Goal: Task Accomplishment & Management: Use online tool/utility

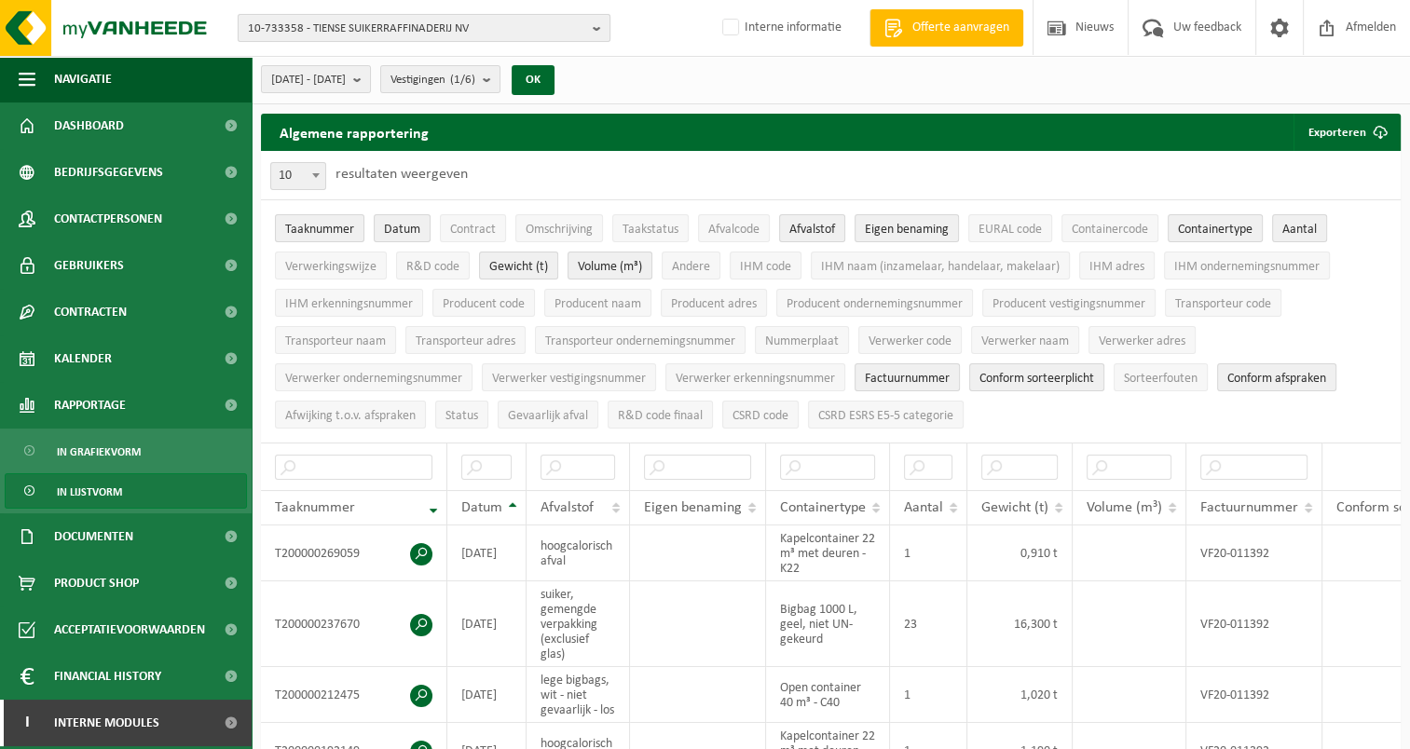
click at [601, 25] on b "button" at bounding box center [601, 28] width 17 height 26
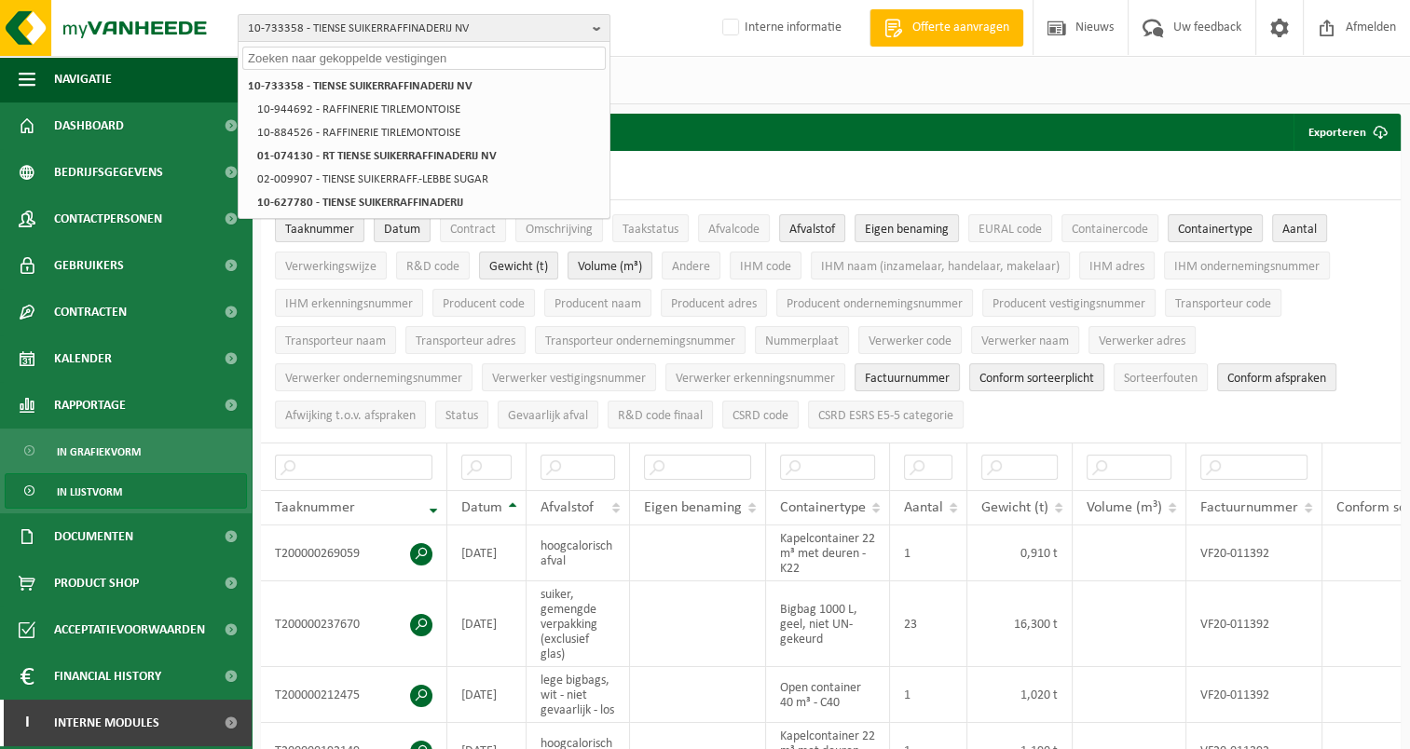
click at [294, 56] on input "text" at bounding box center [424, 58] width 364 height 23
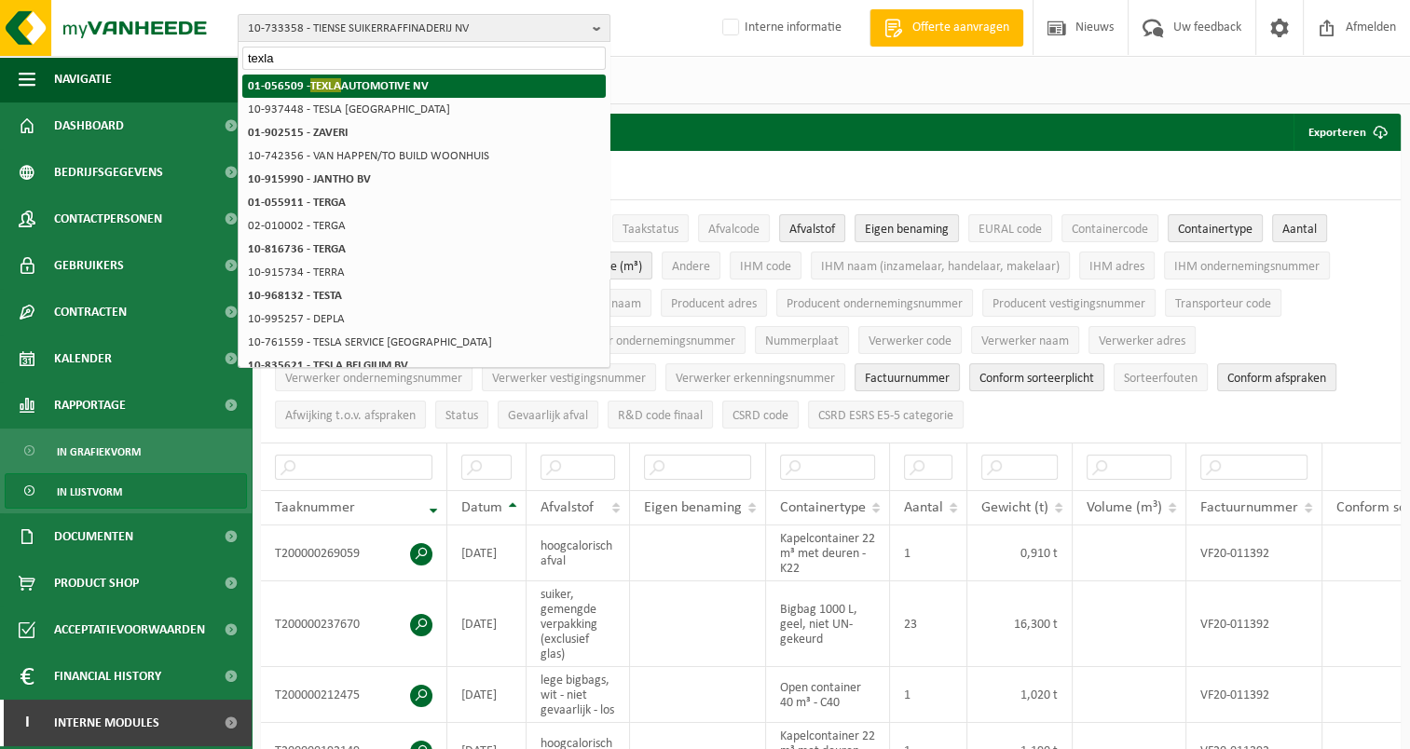
type input "texla"
click at [256, 89] on strong "01-056509 - TEXLA AUTOMOTIVE NV" at bounding box center [338, 85] width 181 height 14
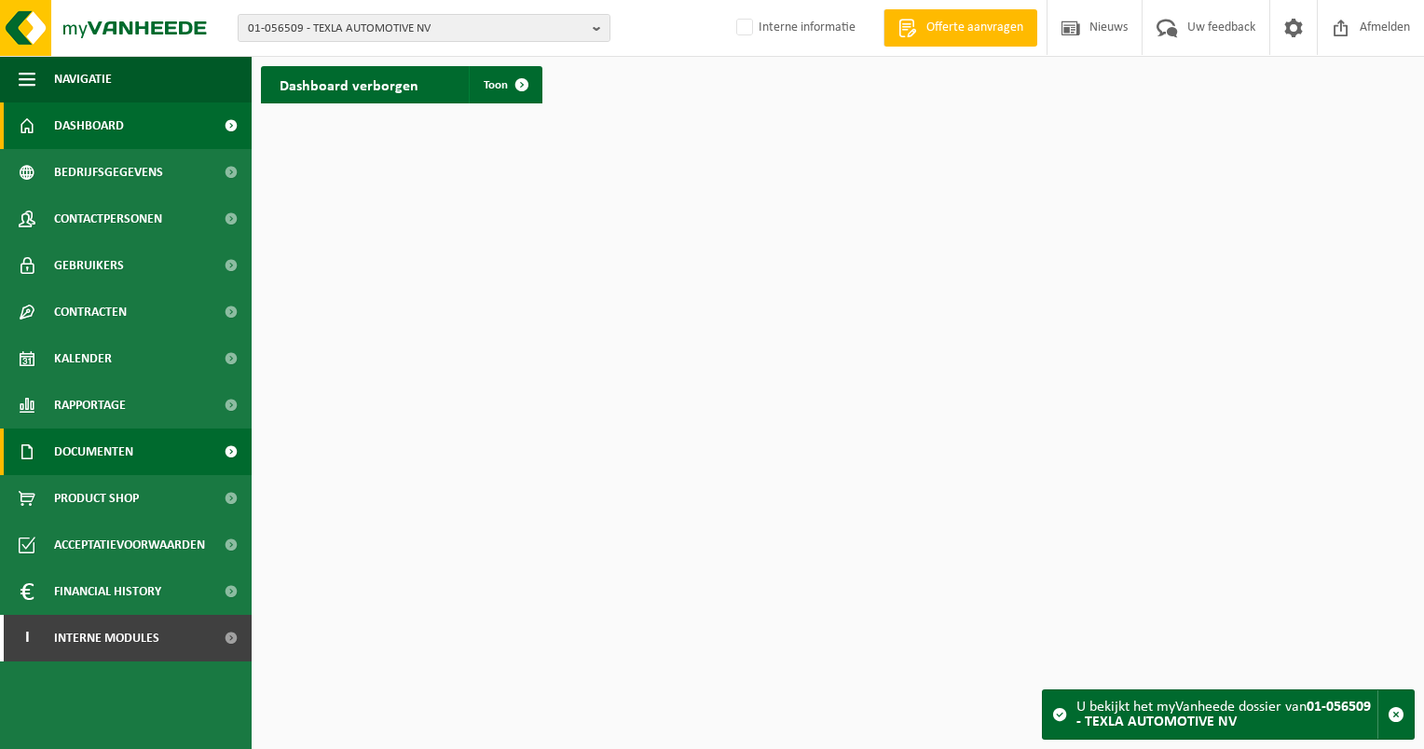
click at [86, 451] on span "Documenten" at bounding box center [93, 452] width 79 height 47
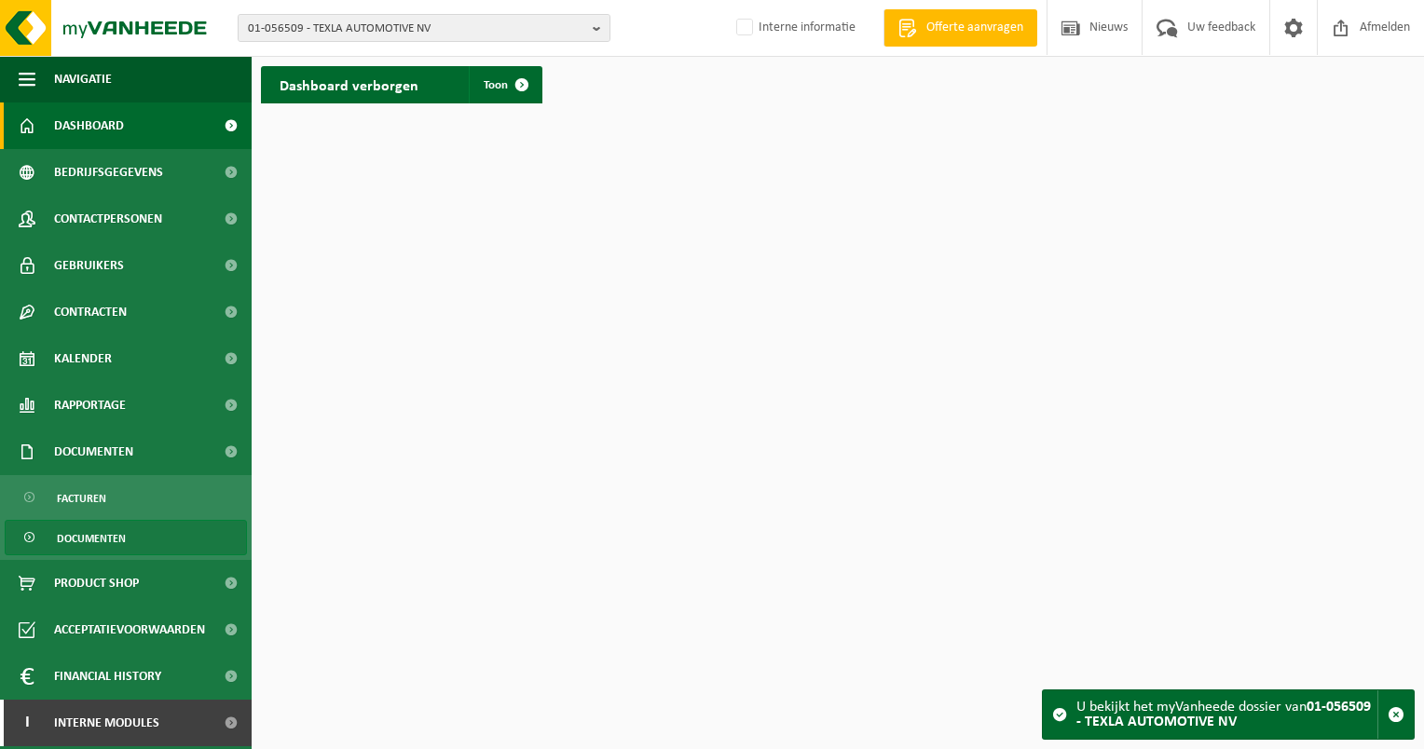
click at [76, 539] on span "Documenten" at bounding box center [91, 538] width 69 height 35
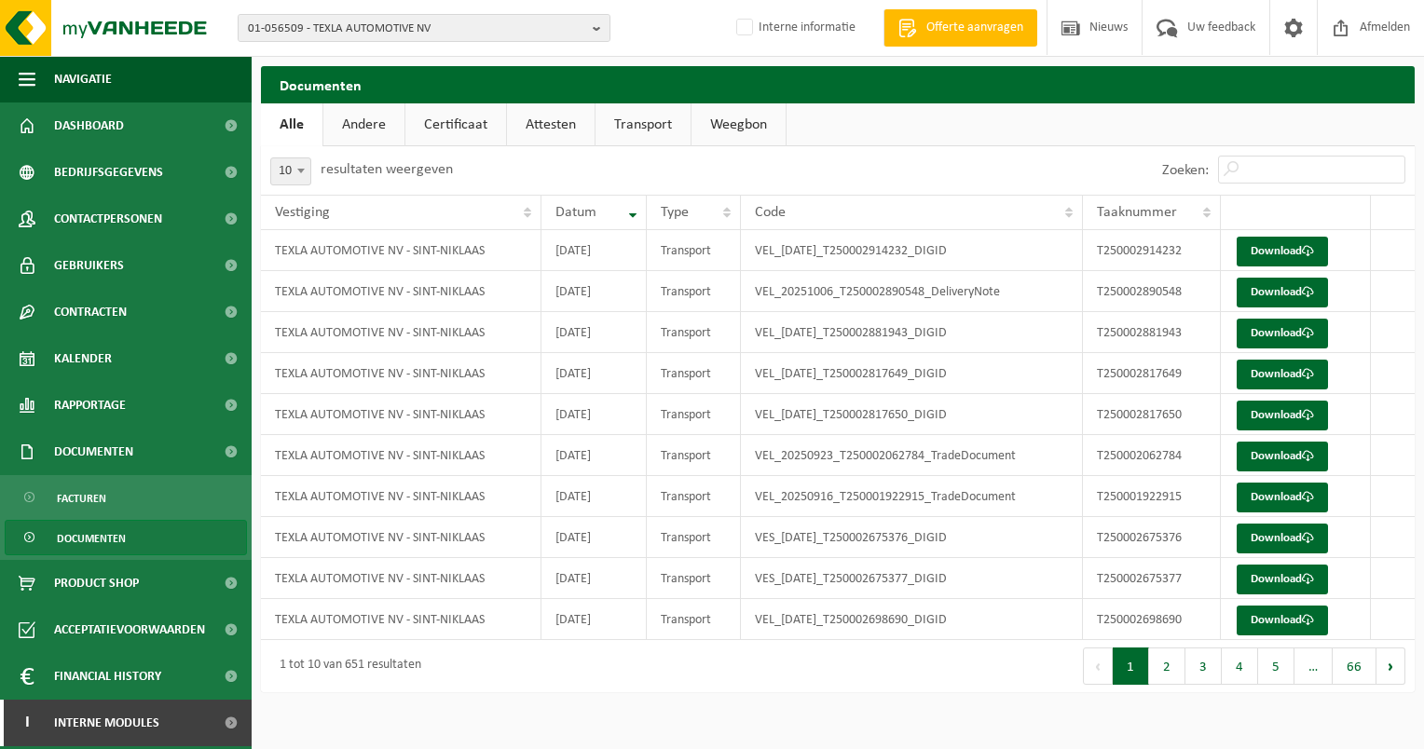
click at [737, 122] on link "Weegbon" at bounding box center [739, 124] width 94 height 43
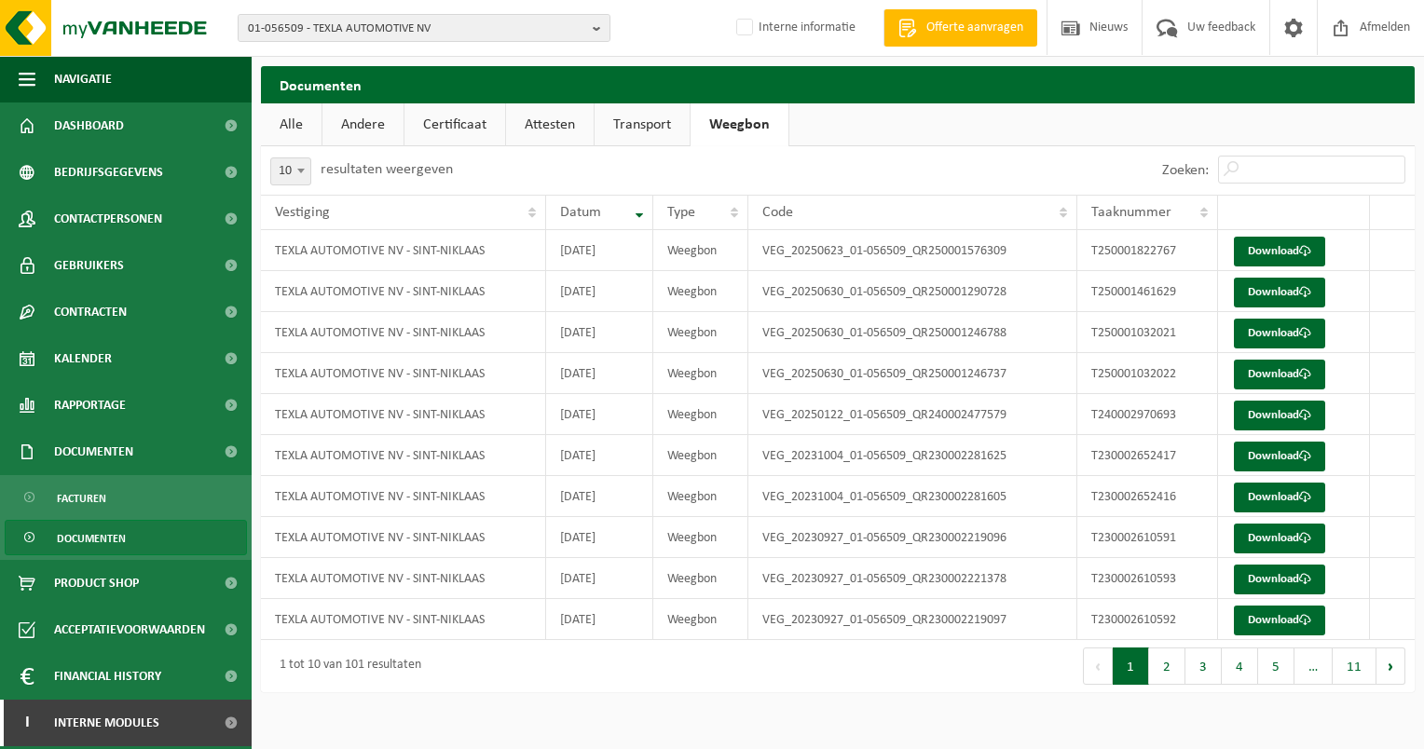
click at [635, 123] on link "Transport" at bounding box center [642, 124] width 95 height 43
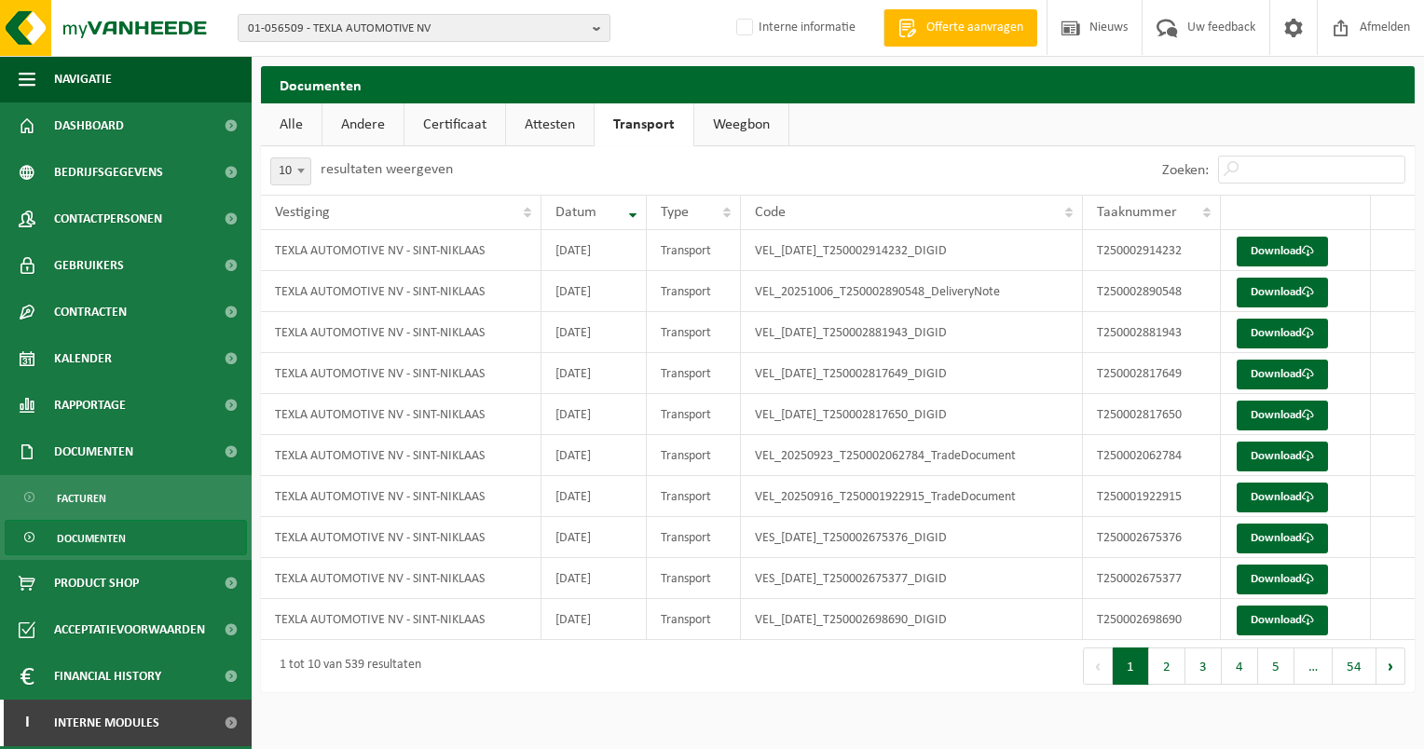
click at [363, 123] on link "Andere" at bounding box center [363, 124] width 81 height 43
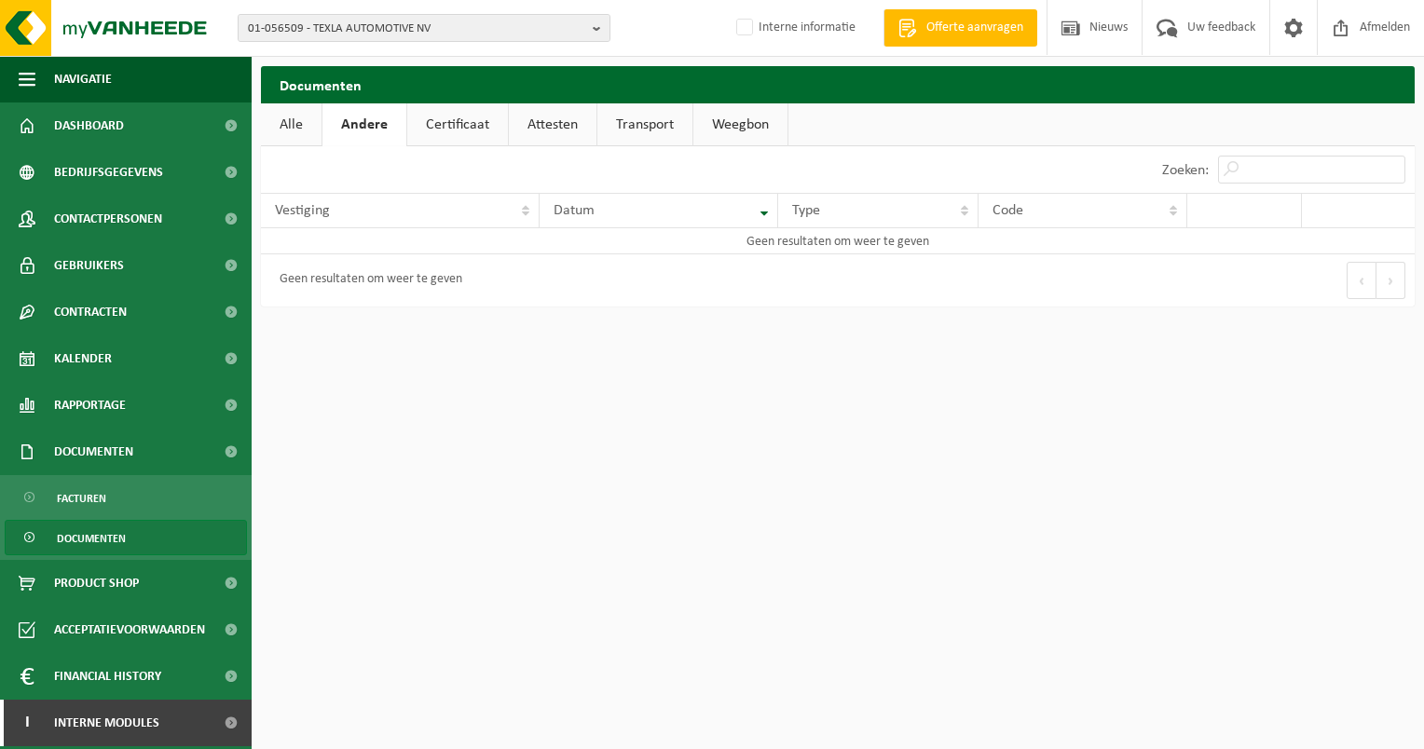
click at [444, 127] on link "Certificaat" at bounding box center [457, 124] width 101 height 43
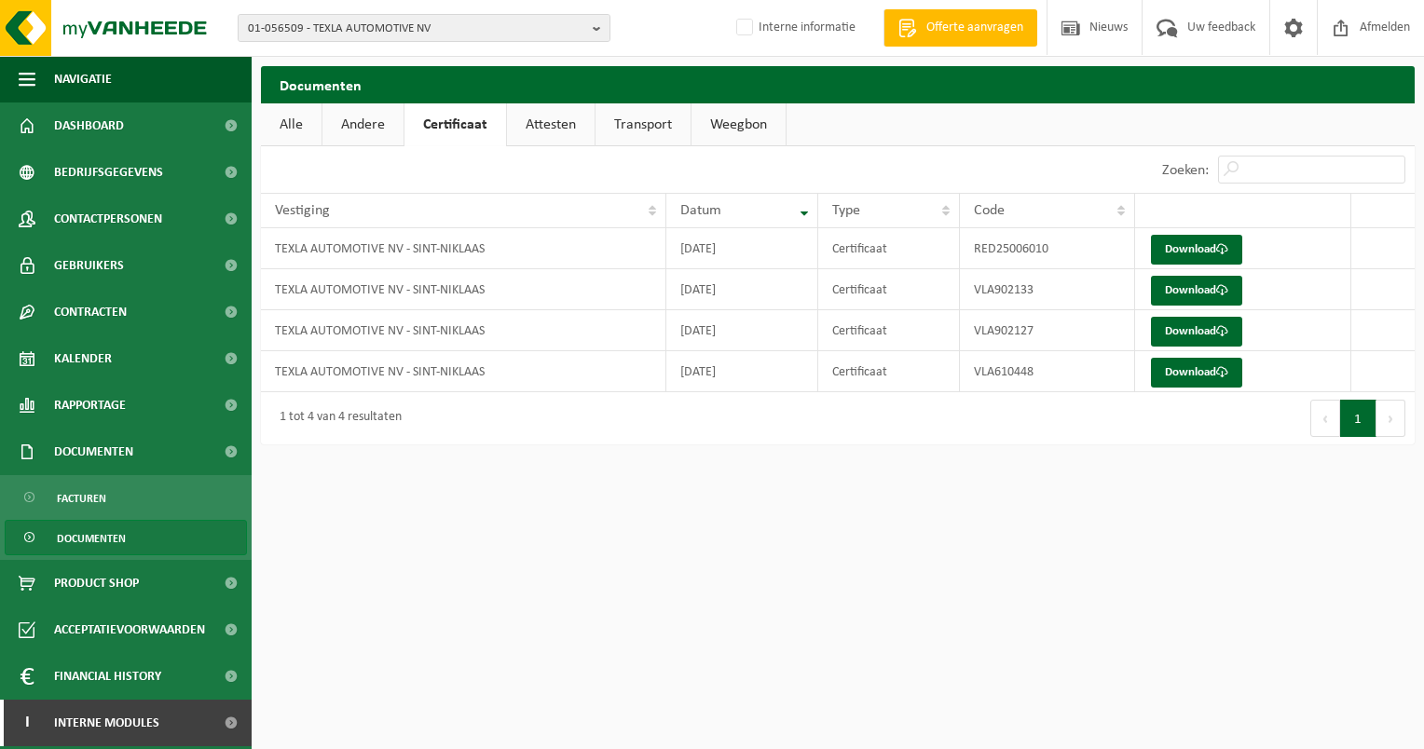
click at [552, 115] on link "Attesten" at bounding box center [551, 124] width 88 height 43
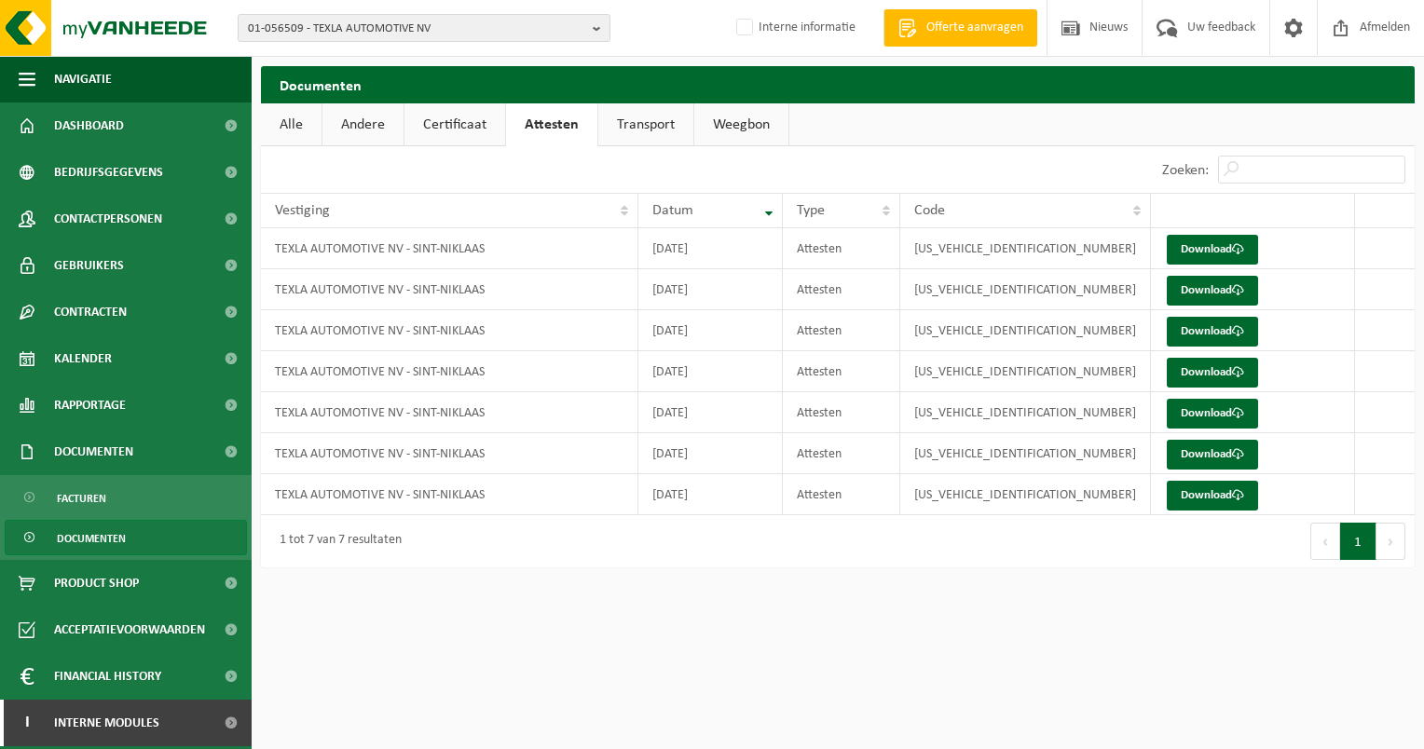
click at [631, 120] on link "Transport" at bounding box center [645, 124] width 95 height 43
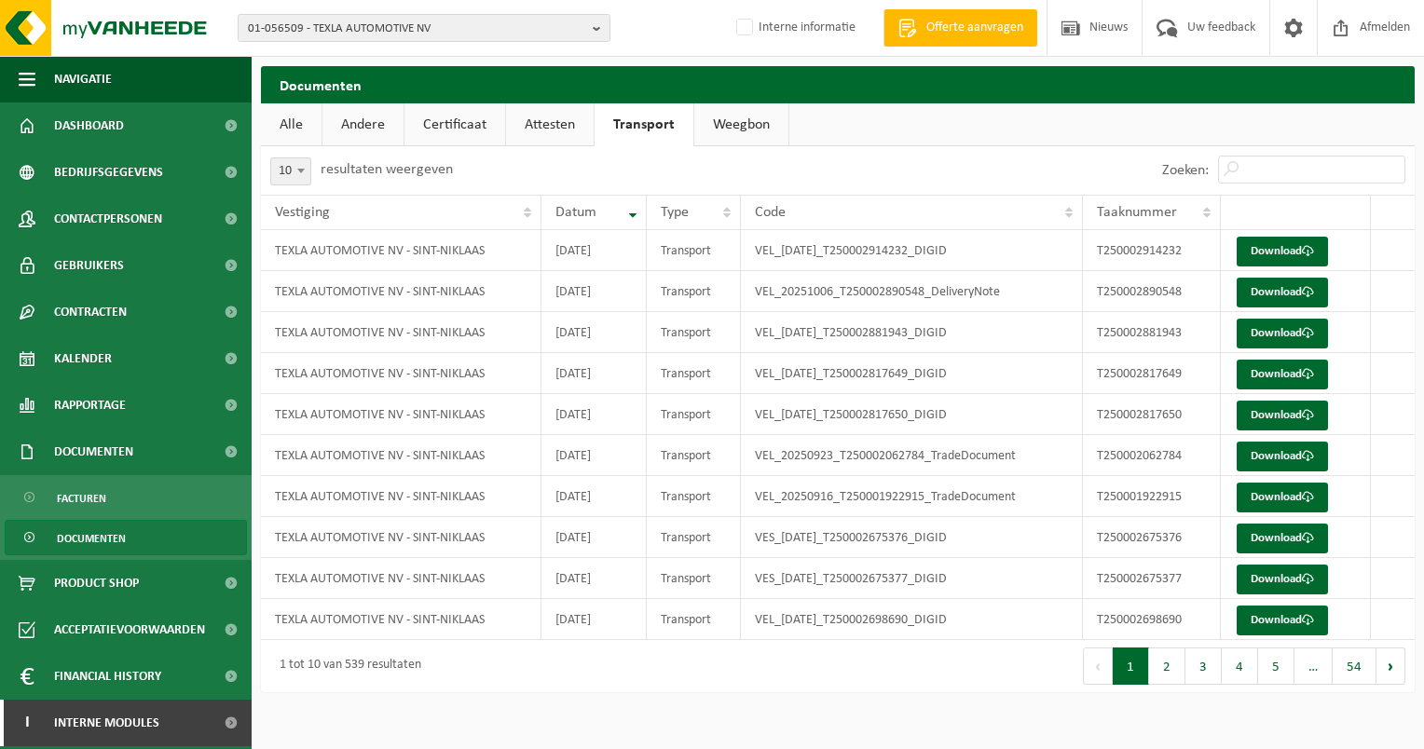
click at [730, 122] on link "Weegbon" at bounding box center [741, 124] width 94 height 43
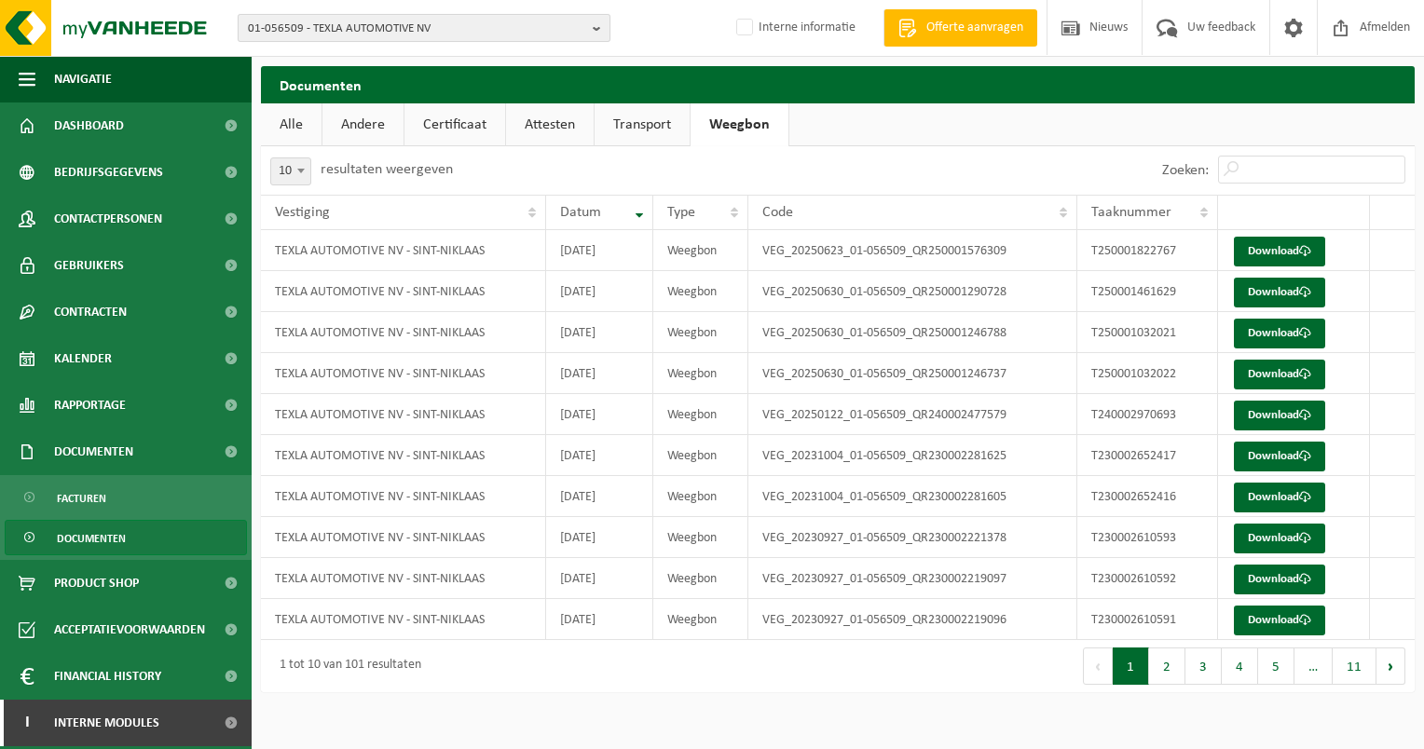
click at [589, 29] on button "01-056509 - TEXLA AUTOMOTIVE NV" at bounding box center [424, 28] width 373 height 28
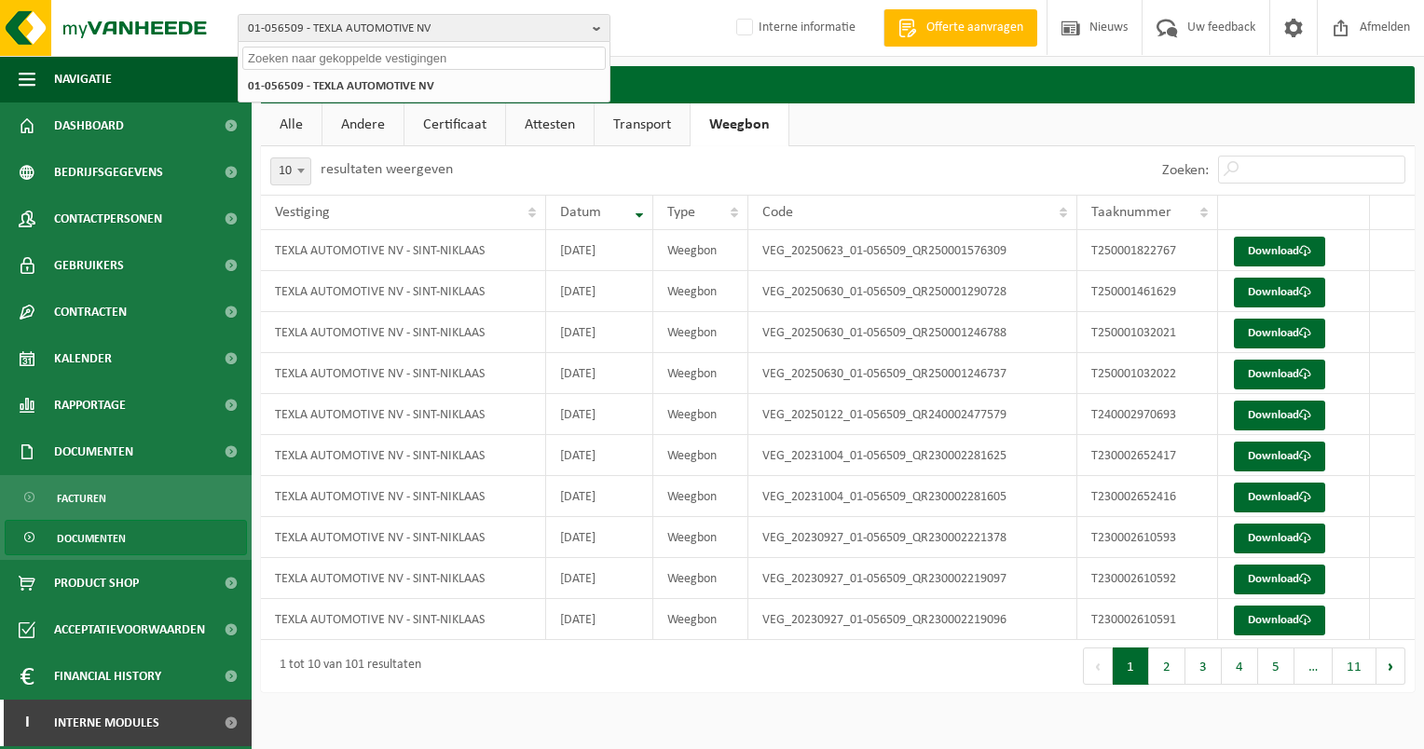
click at [391, 59] on input "text" at bounding box center [424, 58] width 364 height 23
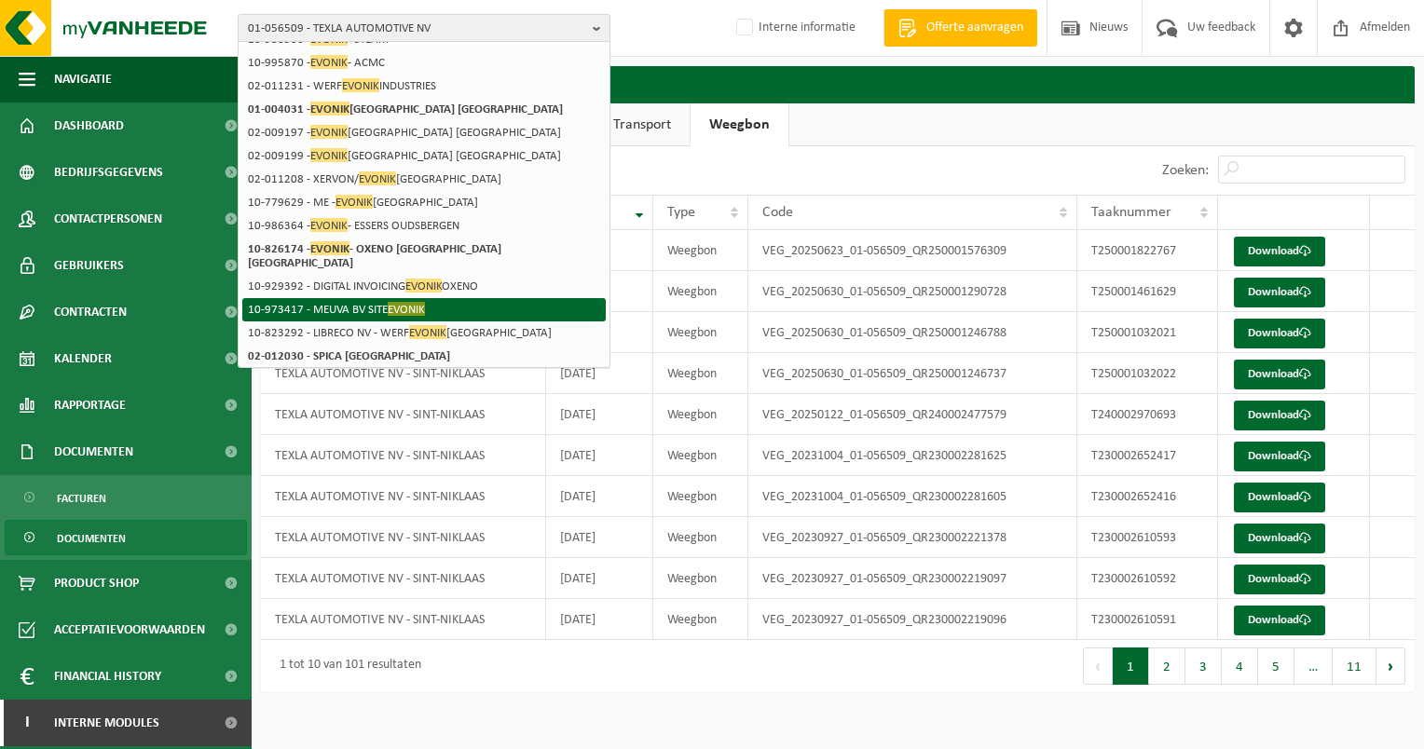
scroll to position [269, 0]
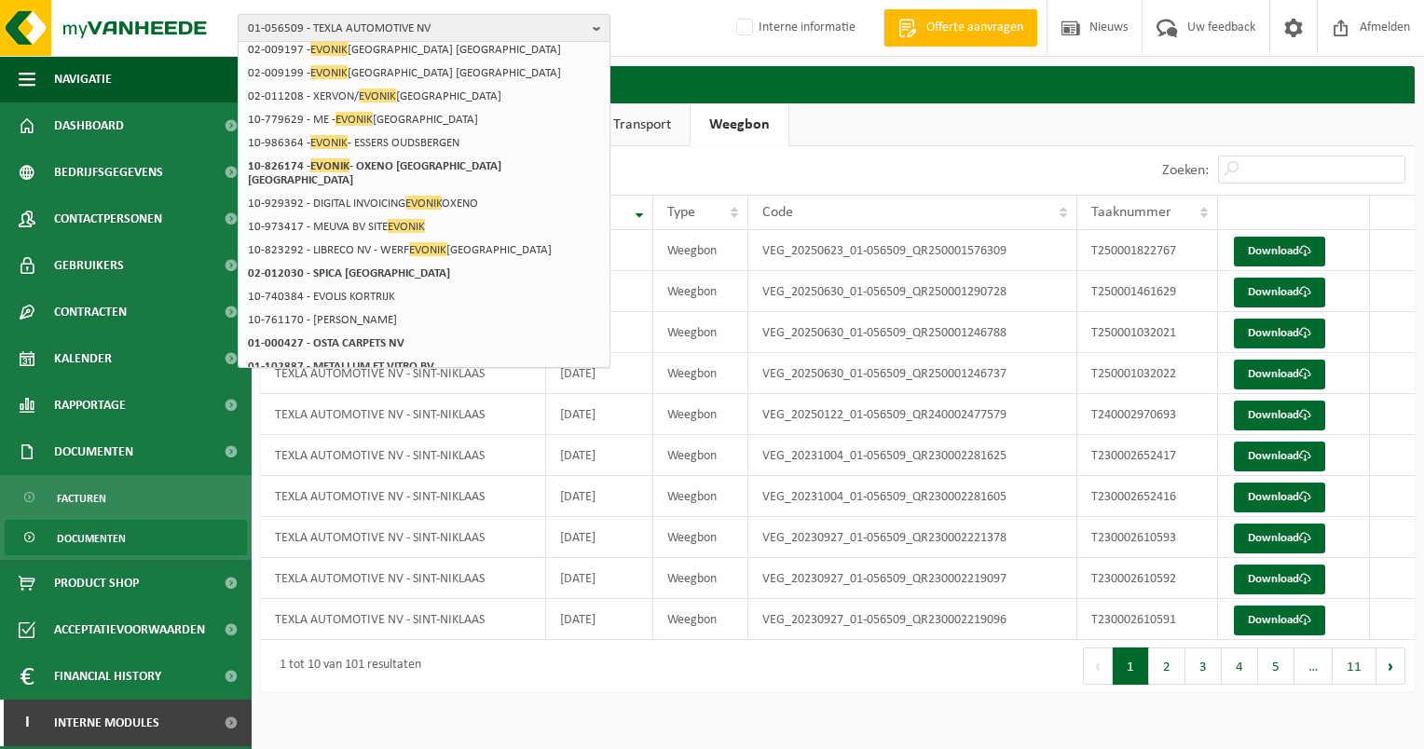
click at [450, 20] on span "01-056509 - TEXLA AUTOMOTIVE NV" at bounding box center [416, 29] width 337 height 28
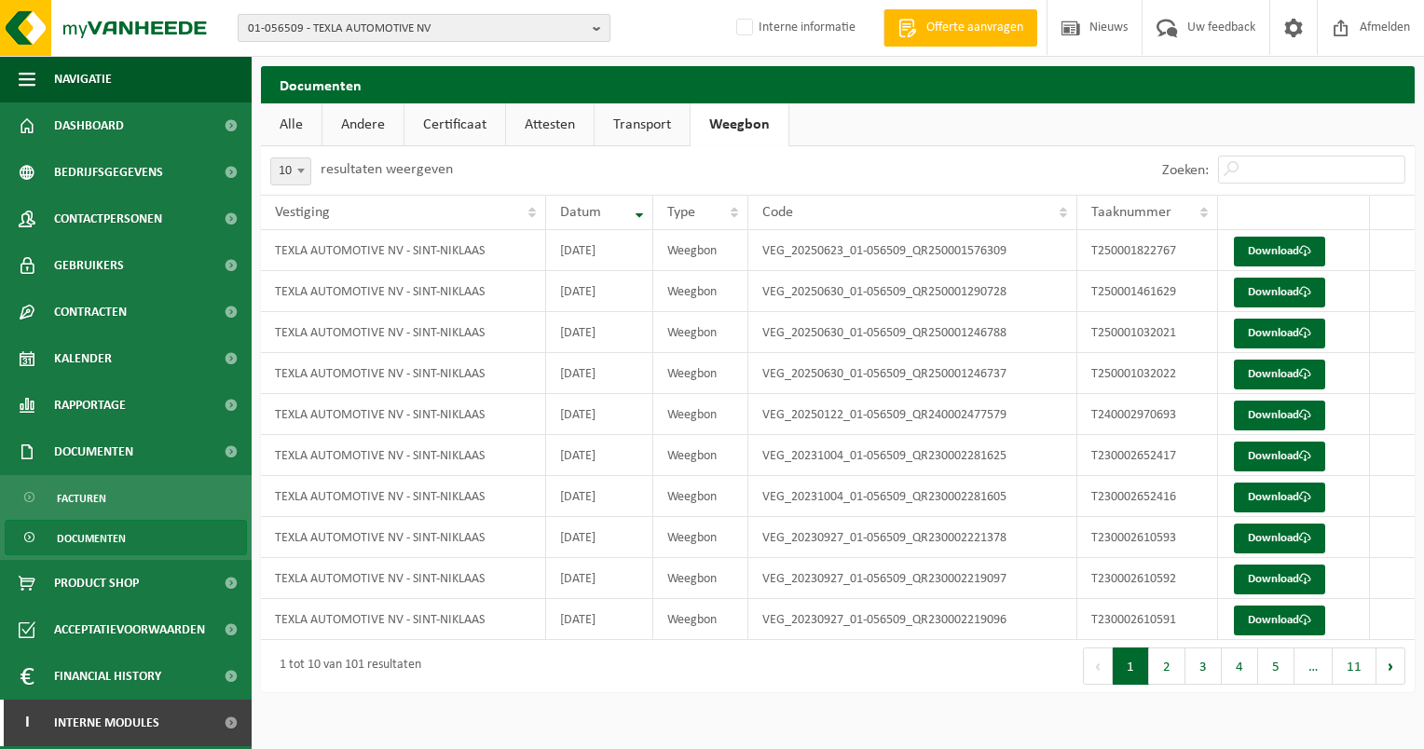
click at [597, 27] on b "button" at bounding box center [601, 28] width 17 height 26
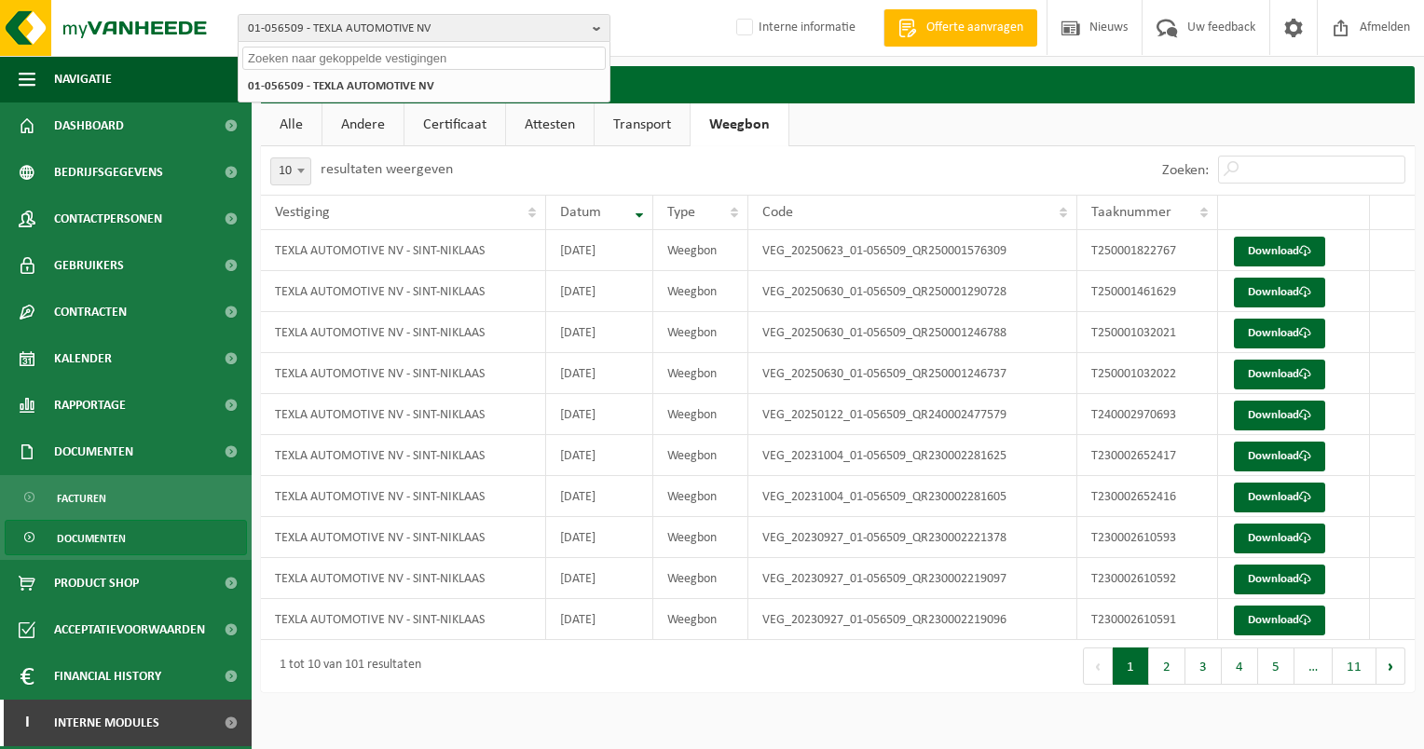
click at [281, 63] on input "text" at bounding box center [424, 58] width 364 height 23
type input "10-995870"
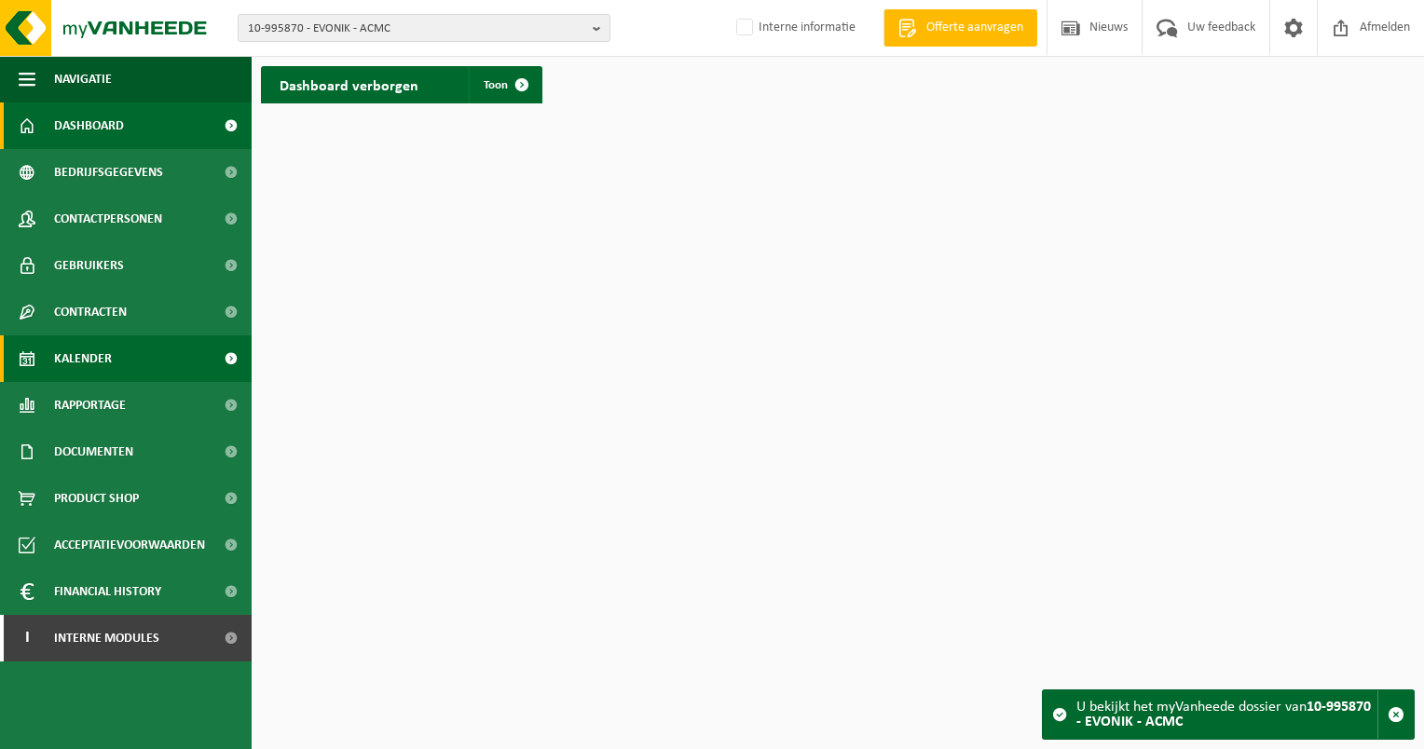
click at [72, 354] on span "Kalender" at bounding box center [83, 359] width 58 height 47
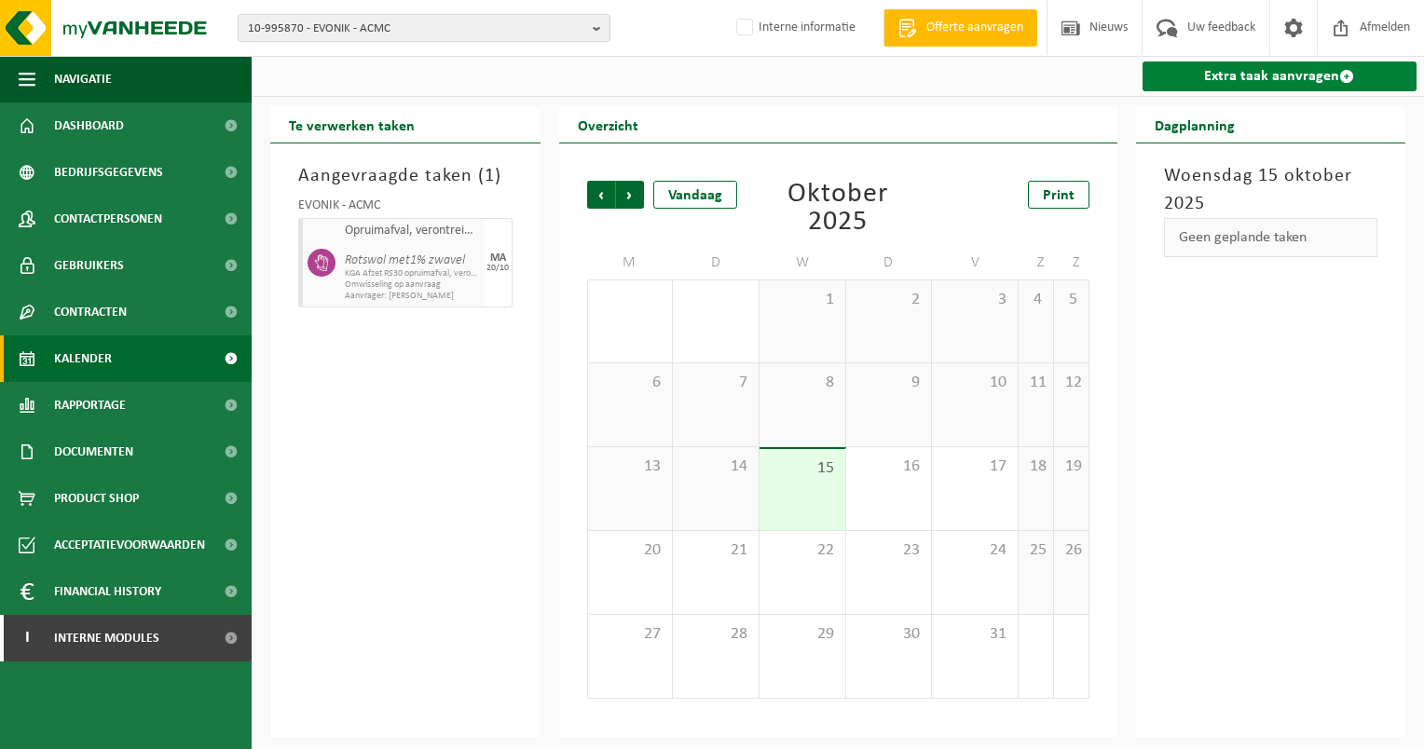
click at [1342, 78] on span at bounding box center [1346, 76] width 15 height 15
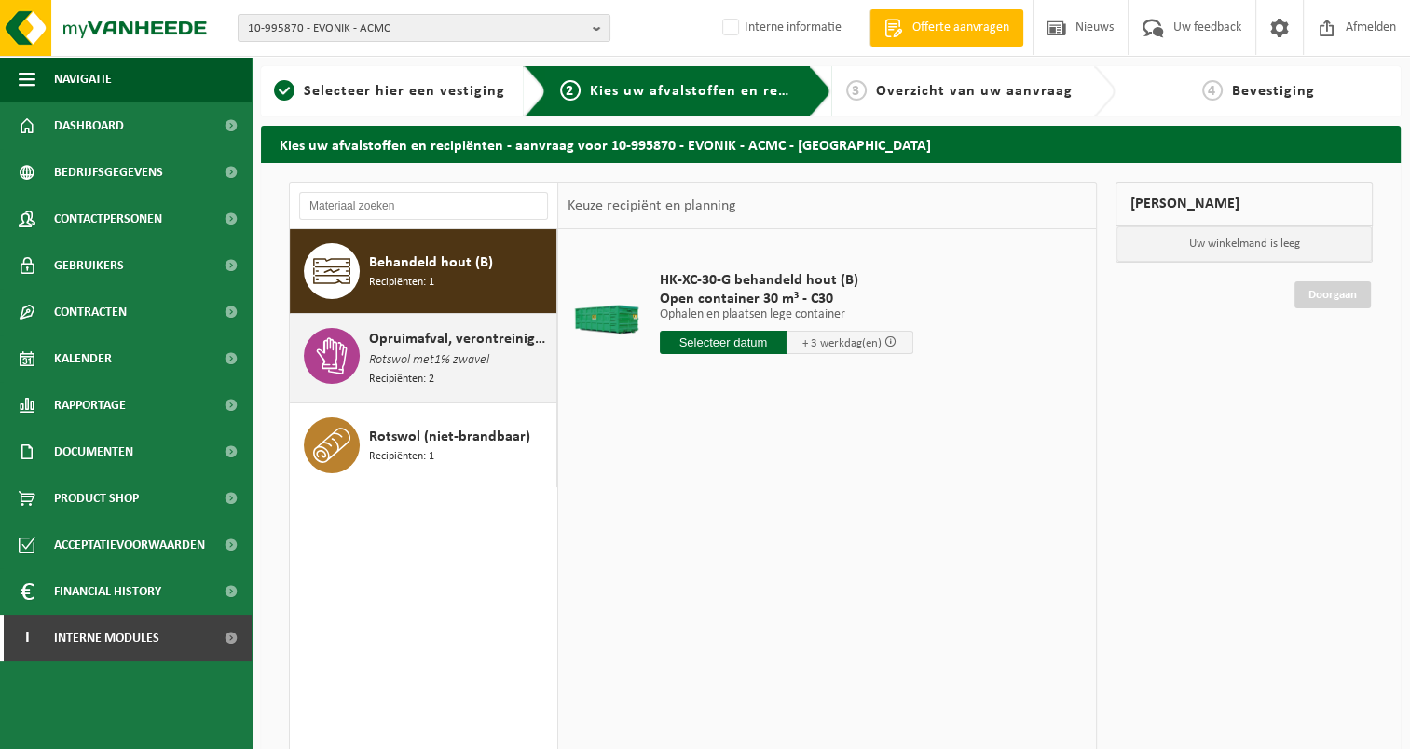
click at [364, 358] on div "Opruimafval, verontreinigd met diverse gevaarlijke afvalstoffen Rotswol met1% z…" at bounding box center [424, 358] width 268 height 89
